Goal: Information Seeking & Learning: Learn about a topic

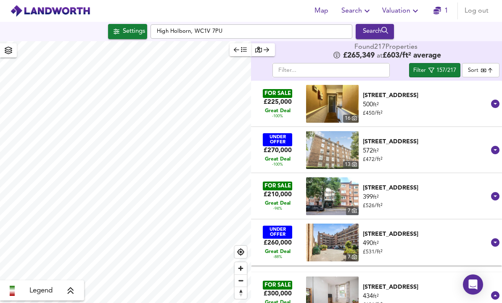
click at [367, 14] on icon "button" at bounding box center [367, 11] width 10 height 10
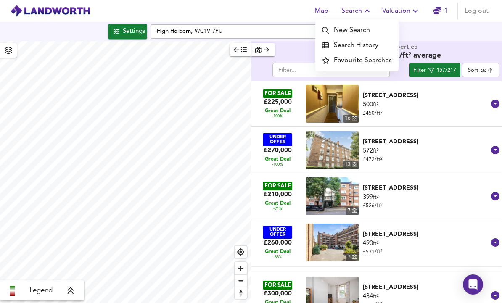
click at [374, 48] on li "Search History" at bounding box center [356, 45] width 83 height 15
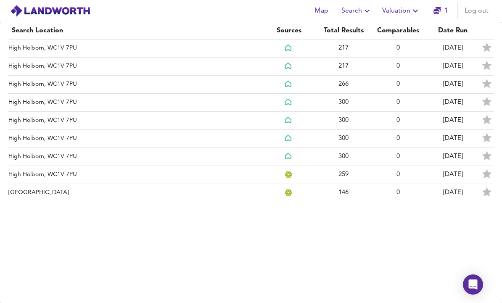
click at [41, 197] on td "Colegrave Road, London" at bounding box center [134, 193] width 253 height 18
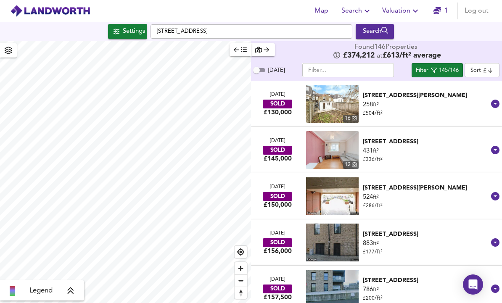
scroll to position [3, 0]
click at [10, 52] on span "button" at bounding box center [8, 51] width 13 height 12
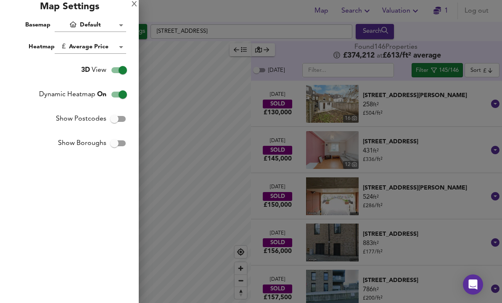
click at [165, 88] on div at bounding box center [251, 151] width 502 height 303
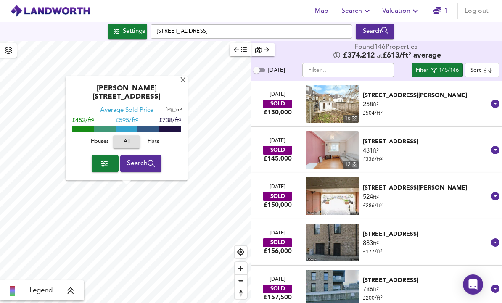
click at [180, 85] on div "X" at bounding box center [183, 81] width 7 height 8
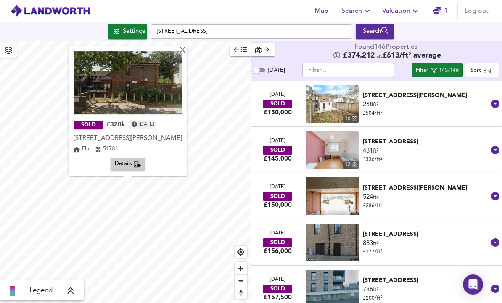
click at [186, 49] on div "X" at bounding box center [182, 51] width 7 height 8
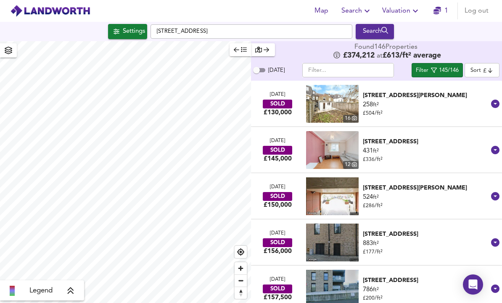
click at [455, 68] on div "145/146" at bounding box center [449, 71] width 20 height 10
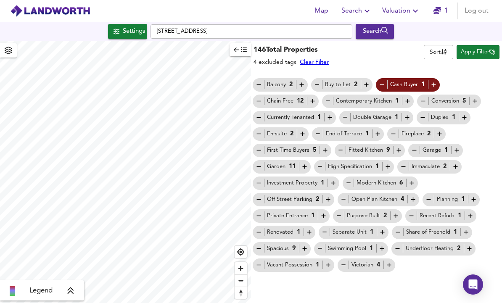
click at [484, 49] on span "Apply Filter" at bounding box center [478, 53] width 34 height 10
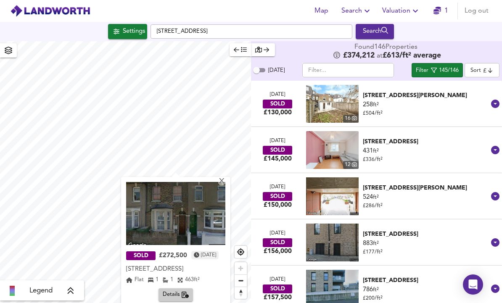
scroll to position [0, 0]
